Goal: Information Seeking & Learning: Learn about a topic

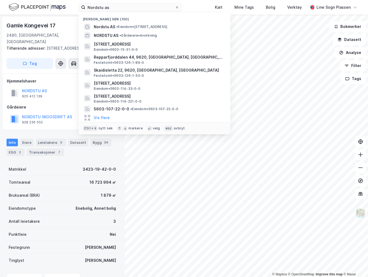
scroll to position [1, 0]
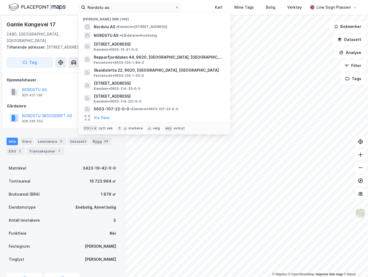
click at [2, 6] on div "Nordstu as Nylige søk (100) Nordstu AS • Eiendom • [GEOGRAPHIC_DATA] 27, 2480 […" at bounding box center [184, 7] width 368 height 15
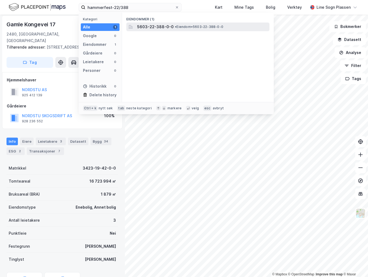
click at [195, 30] on div "5603-22-388-0-0 • Eiendom • 5603-22-388-0-0" at bounding box center [202, 27] width 131 height 7
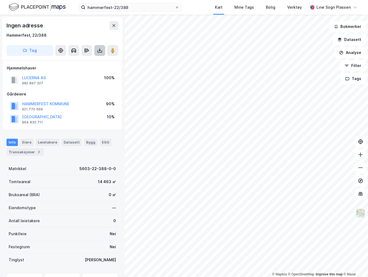
click at [100, 51] on icon at bounding box center [99, 50] width 5 height 5
click at [82, 60] on div "Last ned grunnbok" at bounding box center [72, 61] width 31 height 4
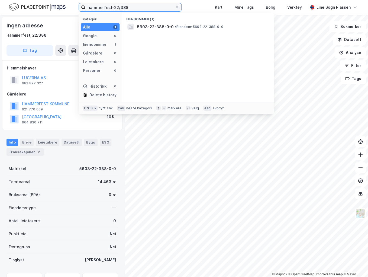
drag, startPoint x: 135, startPoint y: 7, endPoint x: 86, endPoint y: 7, distance: 49.4
click at [86, 7] on input "hammerfest-22/388" at bounding box center [130, 7] width 90 height 8
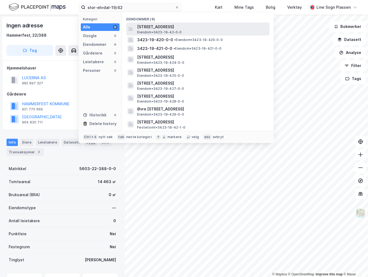
click at [198, 29] on span "[STREET_ADDRESS]" at bounding box center [202, 27] width 130 height 7
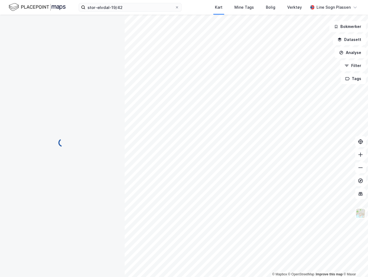
scroll to position [0, 0]
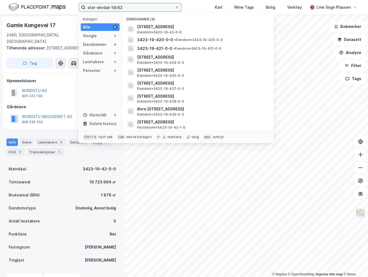
drag, startPoint x: 129, startPoint y: 8, endPoint x: 85, endPoint y: 6, distance: 43.7
click at [85, 6] on input "stor-elvdal-19/42" at bounding box center [130, 7] width 90 height 8
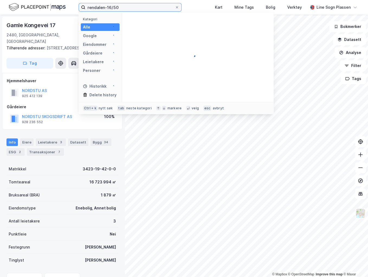
type input "rendalen-16/50"
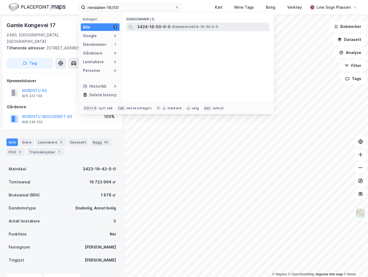
click at [176, 25] on span "• Eiendom • 3424-16-50-0-0" at bounding box center [195, 27] width 47 height 4
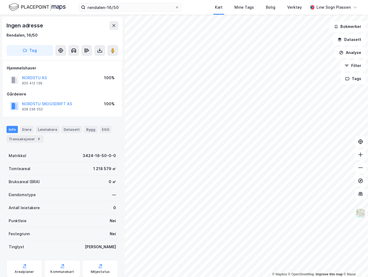
scroll to position [0, 0]
click at [0, 0] on button "NORDSTU AS" at bounding box center [0, 0] width 0 height 0
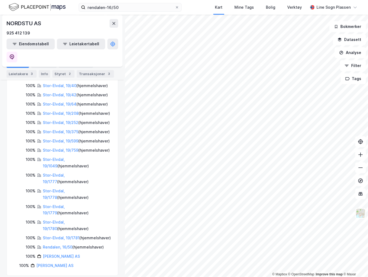
scroll to position [185, 0]
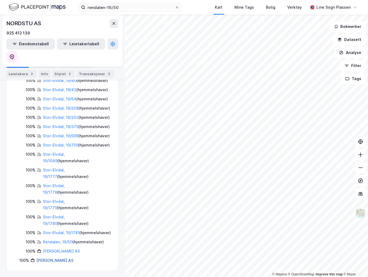
click at [49, 260] on link "[PERSON_NAME] AS" at bounding box center [54, 260] width 37 height 5
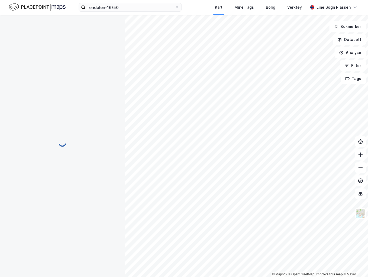
scroll to position [0, 0]
